Goal: Navigation & Orientation: Find specific page/section

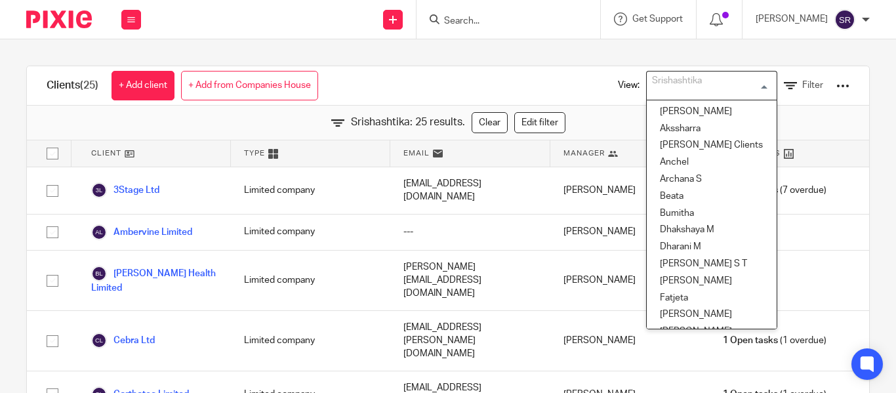
scroll to position [518, 0]
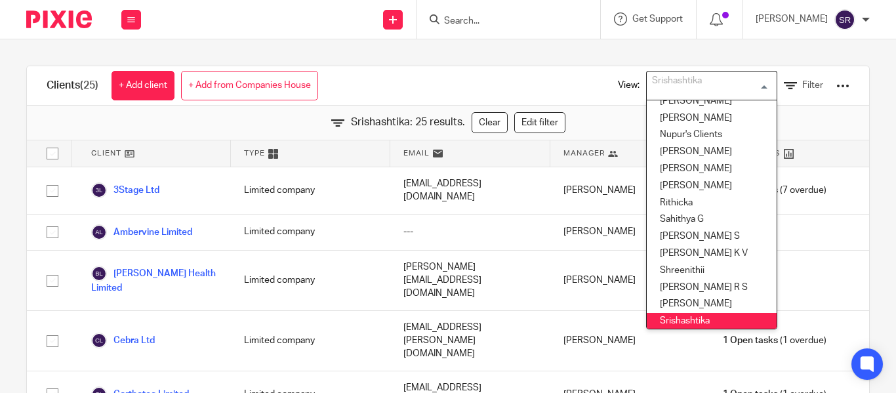
click at [472, 76] on div "Clients (25) + Add client + Add from Companies House View: Srishashtika Loading…" at bounding box center [448, 85] width 842 height 39
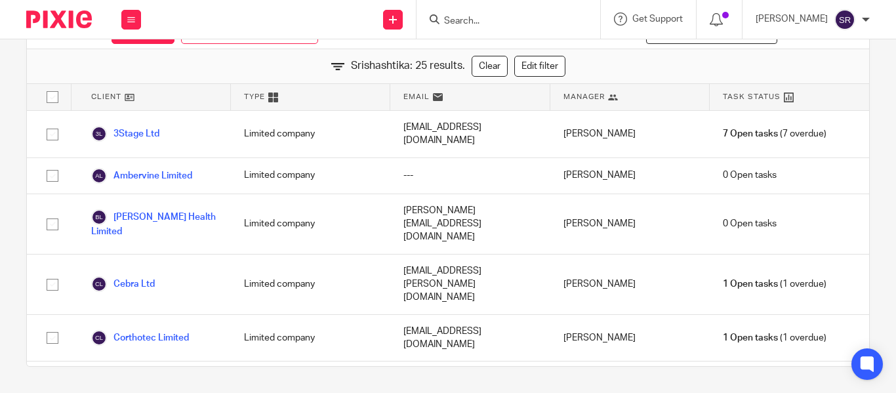
scroll to position [0, 0]
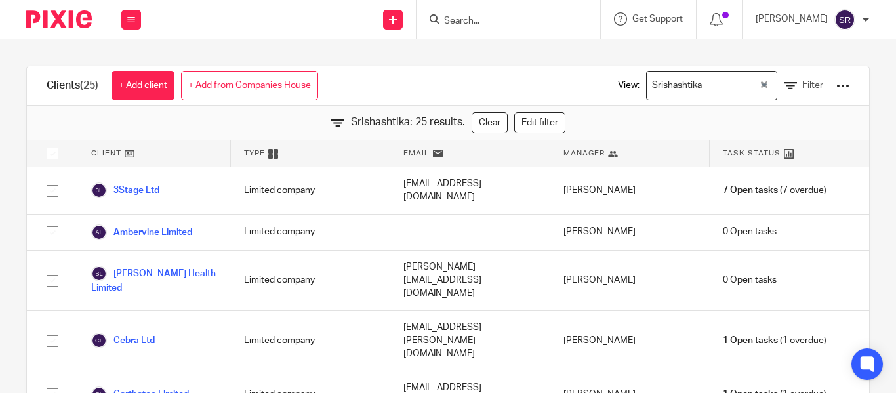
click at [437, 6] on div at bounding box center [508, 19] width 184 height 39
click at [427, 30] on div at bounding box center [508, 19] width 184 height 39
click at [443, 22] on input "Search" at bounding box center [502, 22] width 118 height 12
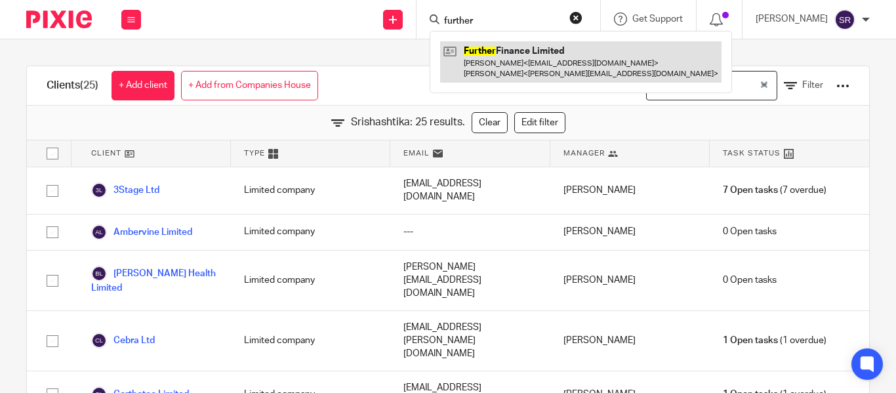
type input "further"
click at [462, 47] on link at bounding box center [580, 61] width 281 height 41
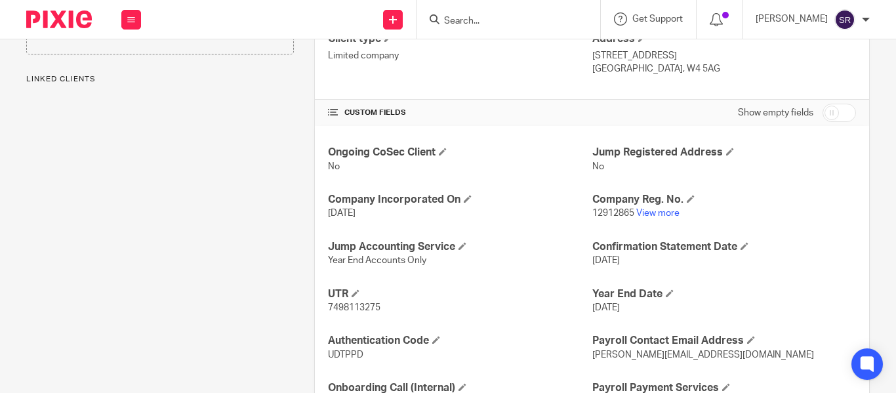
scroll to position [442, 0]
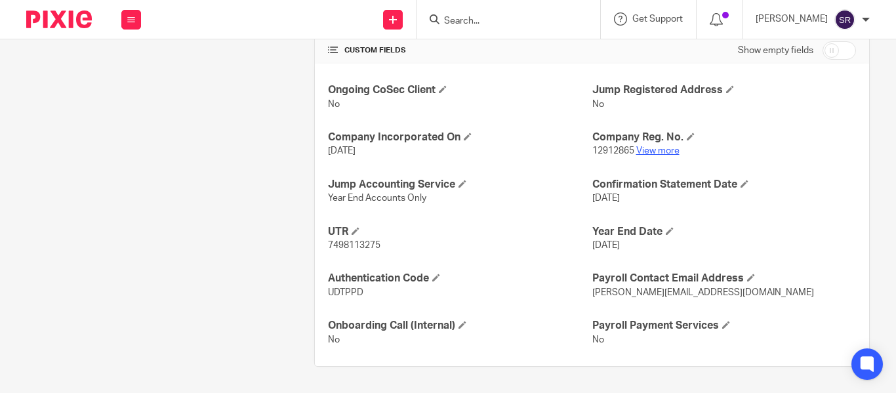
click at [653, 151] on link "View more" at bounding box center [657, 150] width 43 height 9
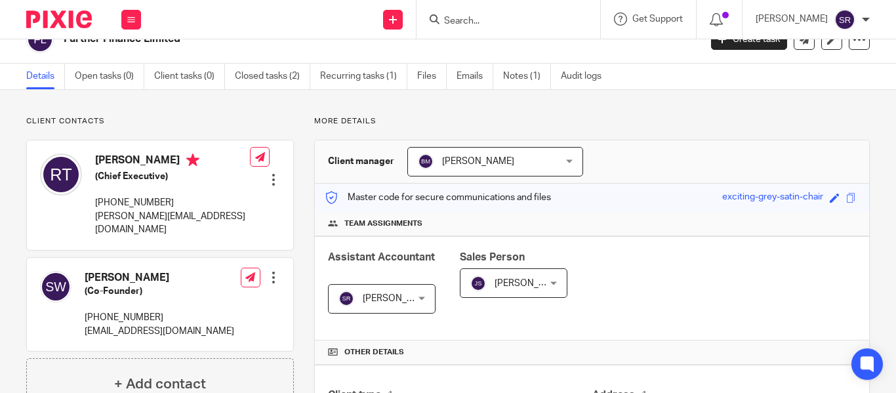
scroll to position [0, 0]
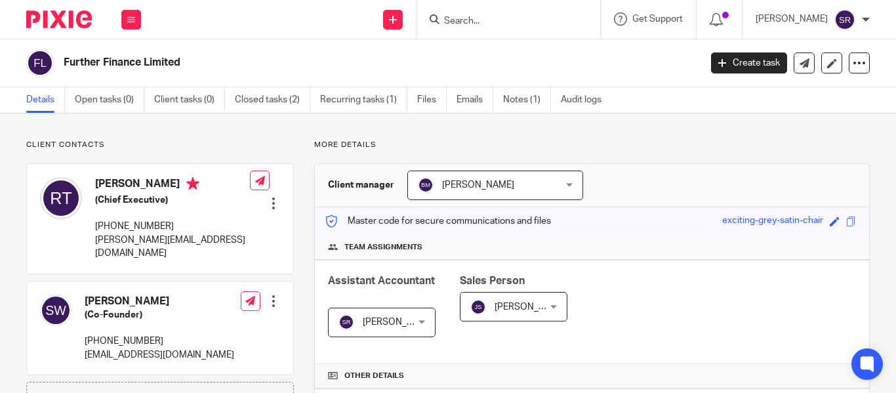
click at [443, 18] on input "Search" at bounding box center [502, 22] width 118 height 12
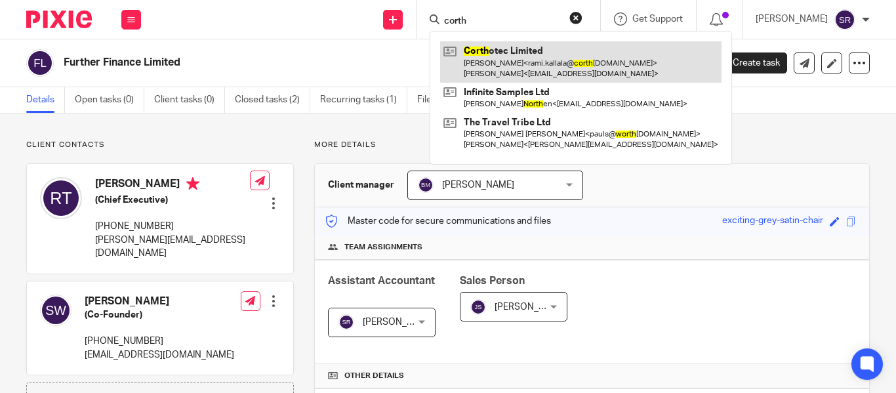
type input "corth"
click at [476, 53] on link at bounding box center [580, 61] width 281 height 41
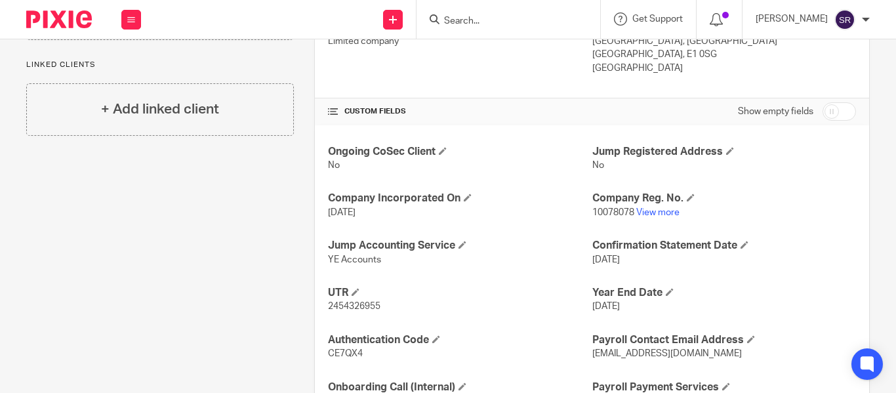
scroll to position [429, 0]
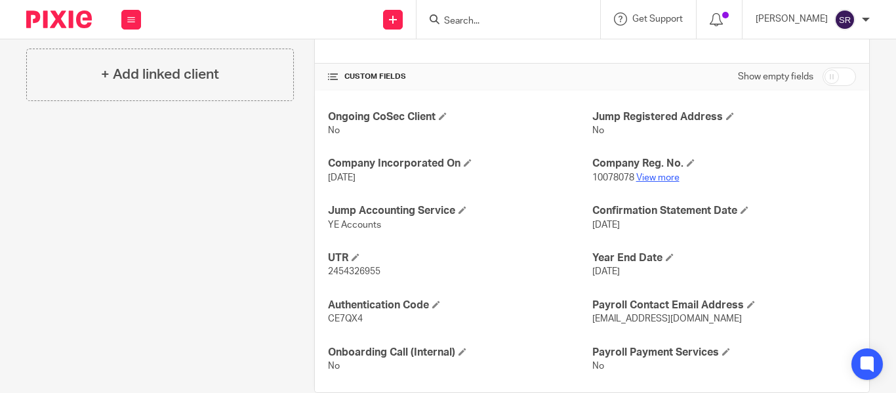
click at [654, 178] on link "View more" at bounding box center [657, 177] width 43 height 9
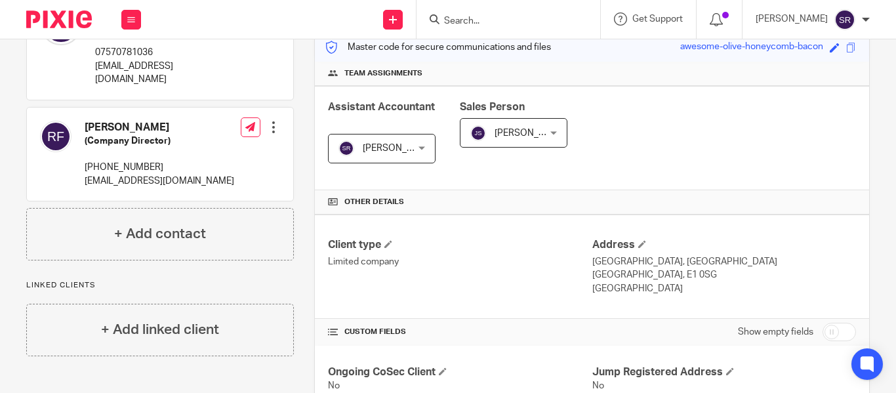
scroll to position [0, 0]
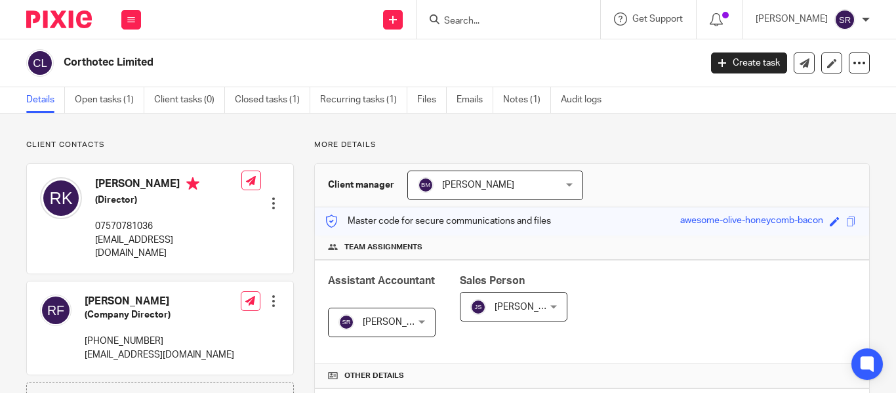
click at [443, 24] on input "Search" at bounding box center [502, 22] width 118 height 12
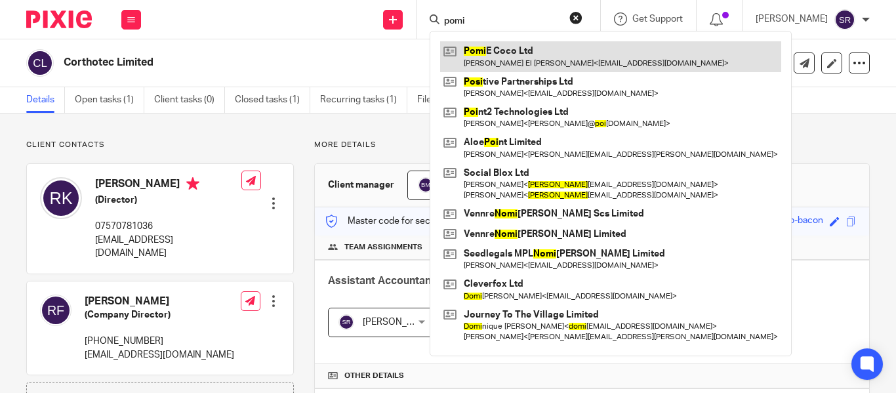
type input "pomi"
click at [487, 62] on link at bounding box center [610, 56] width 341 height 30
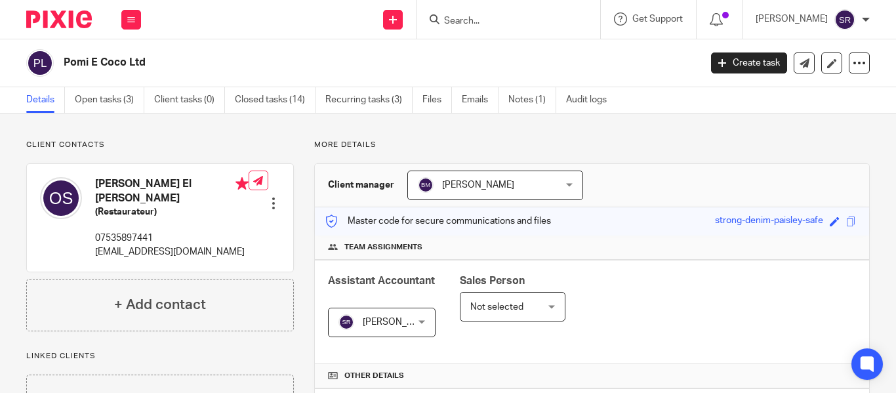
click at [443, 19] on input "Search" at bounding box center [502, 22] width 118 height 12
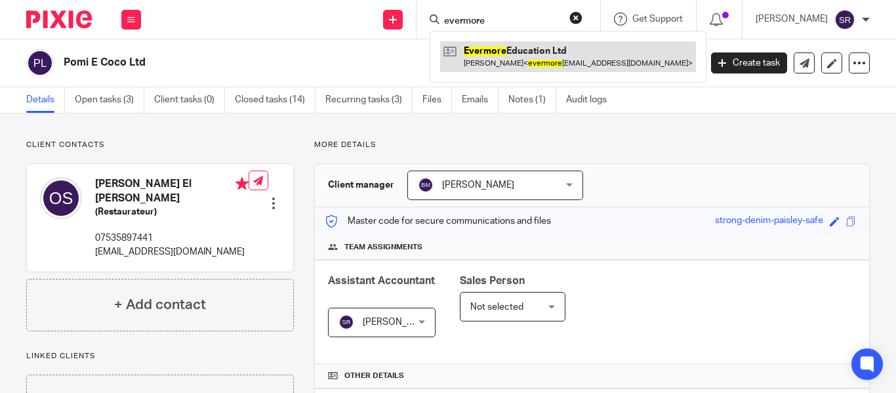
type input "evermore"
click at [483, 57] on link at bounding box center [568, 56] width 256 height 30
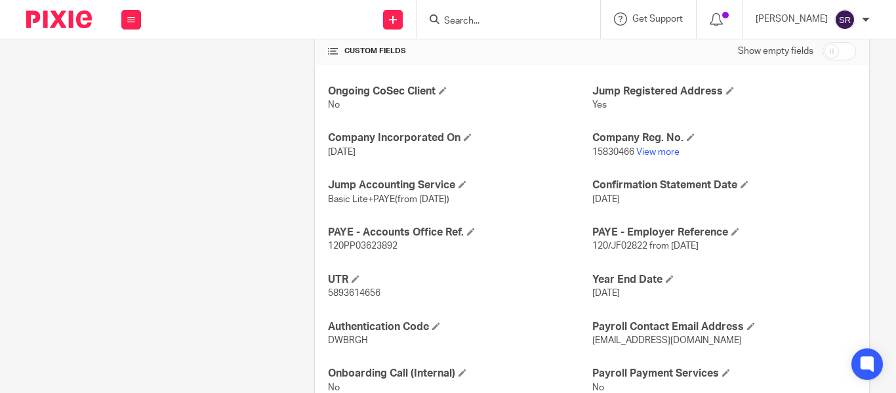
scroll to position [455, 0]
click at [652, 153] on link "View more" at bounding box center [657, 151] width 43 height 9
